Goal: Task Accomplishment & Management: Use online tool/utility

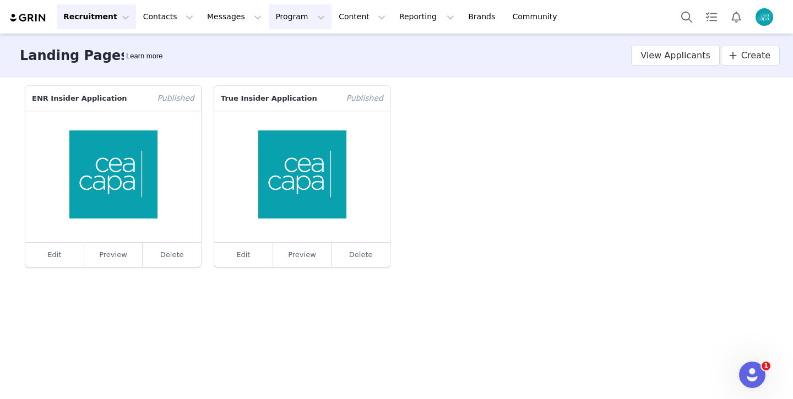
click at [285, 15] on button "Program Program" at bounding box center [300, 16] width 63 height 25
click at [288, 47] on p "Activations" at bounding box center [282, 49] width 42 height 12
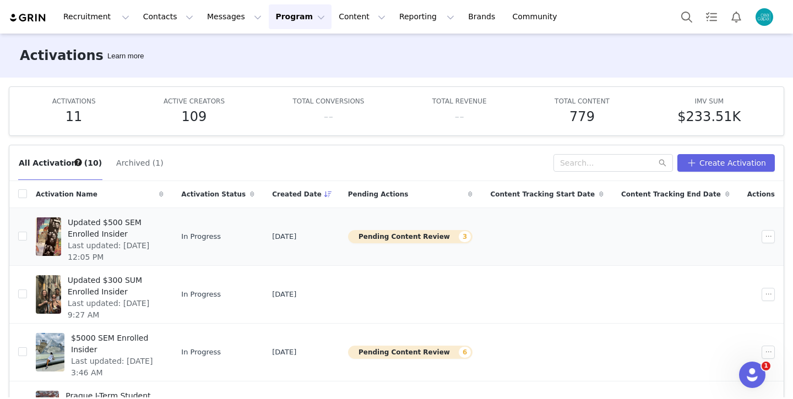
click at [157, 220] on span "Updated $500 SEM Enrolled Insider" at bounding box center [112, 228] width 89 height 23
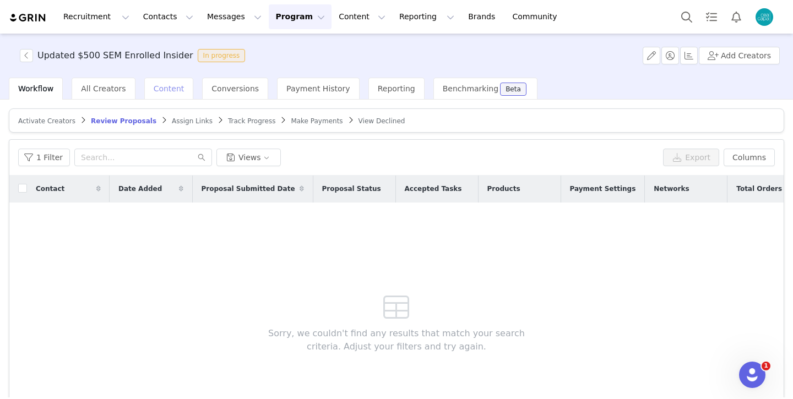
click at [159, 88] on span "Content" at bounding box center [169, 88] width 31 height 9
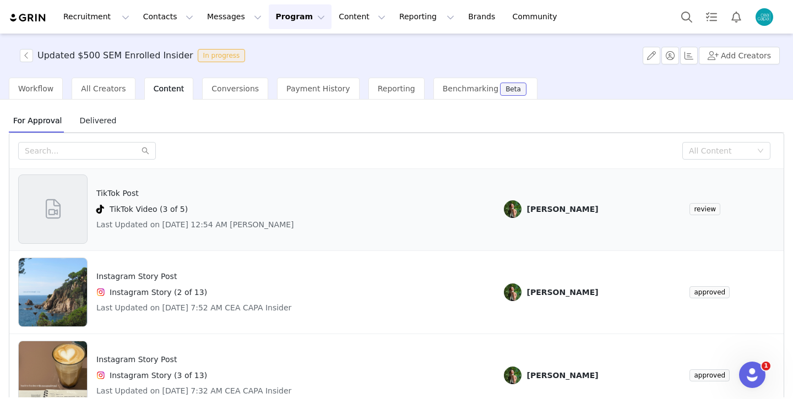
scroll to position [26, 0]
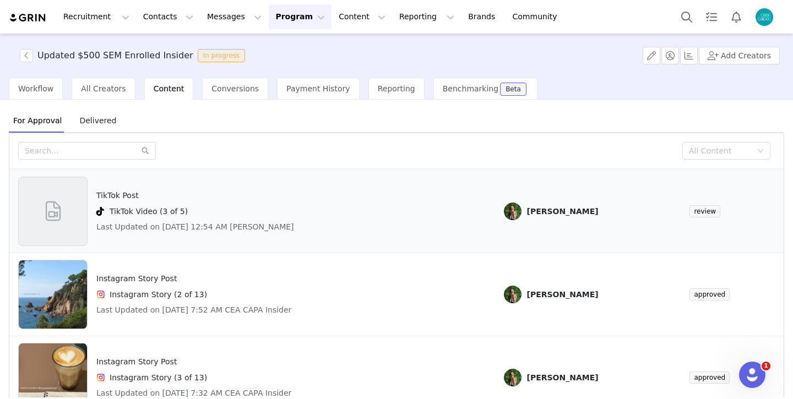
click at [326, 219] on div "TikTok Post TikTok Video (3 of 5) Last Updated on [DATE] 12:54 AM [PERSON_NAME]" at bounding box center [252, 211] width 468 height 69
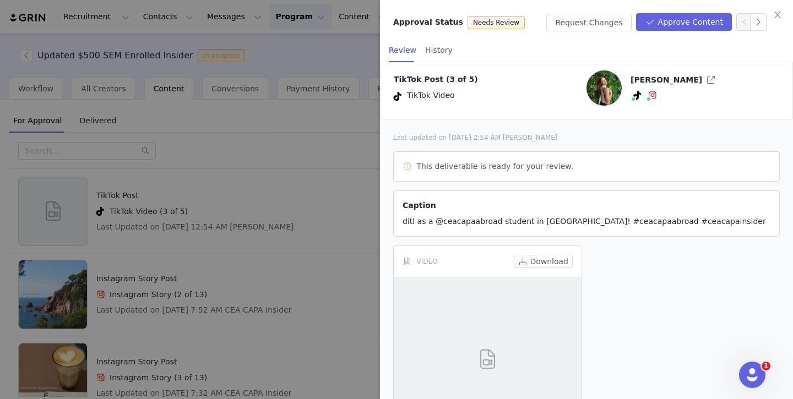
scroll to position [0, 0]
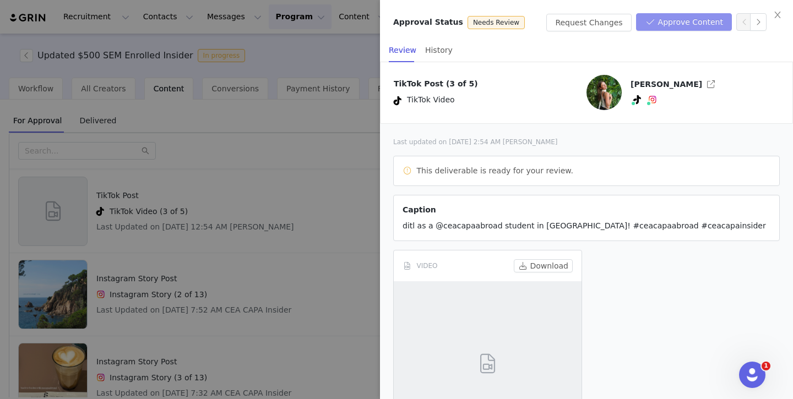
click at [679, 28] on button "Approve Content" at bounding box center [684, 22] width 96 height 18
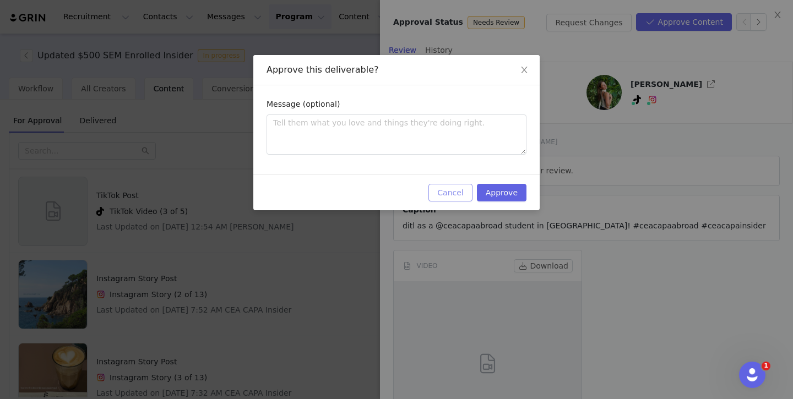
click at [458, 191] on button "Cancel" at bounding box center [450, 193] width 44 height 18
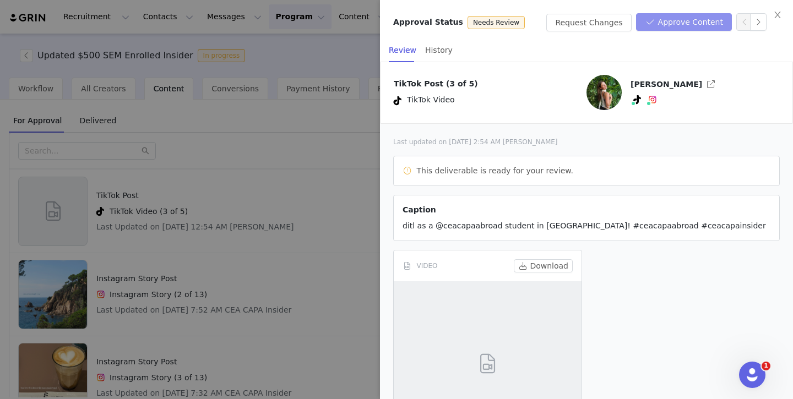
click at [695, 20] on button "Approve Content" at bounding box center [684, 22] width 96 height 18
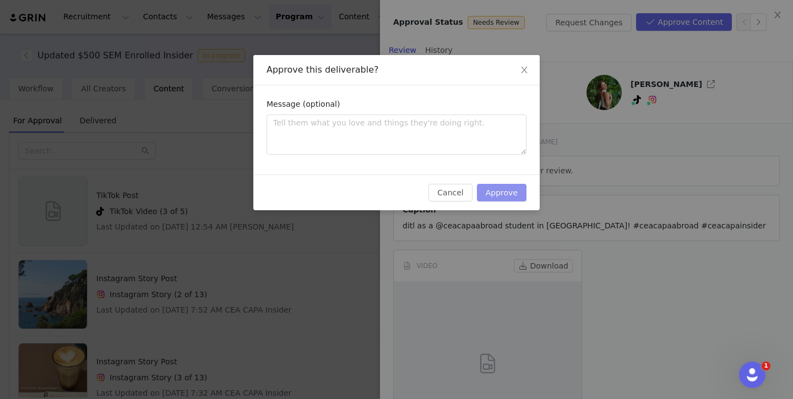
click at [507, 194] on button "Approve" at bounding box center [502, 193] width 50 height 18
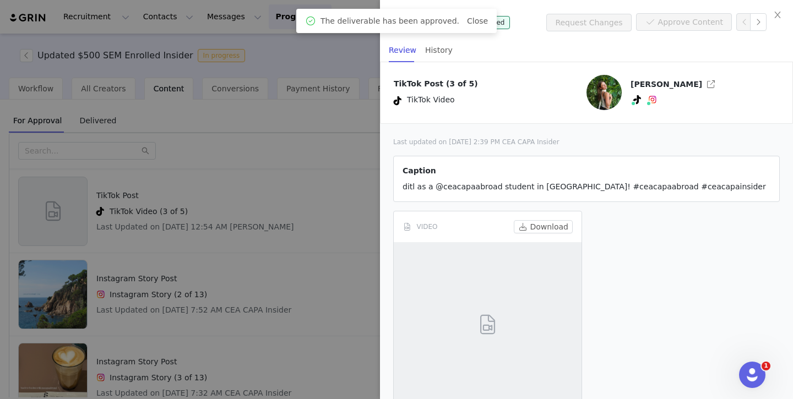
click at [365, 156] on div at bounding box center [396, 199] width 793 height 399
